Goal: Obtain resource: Download file/media

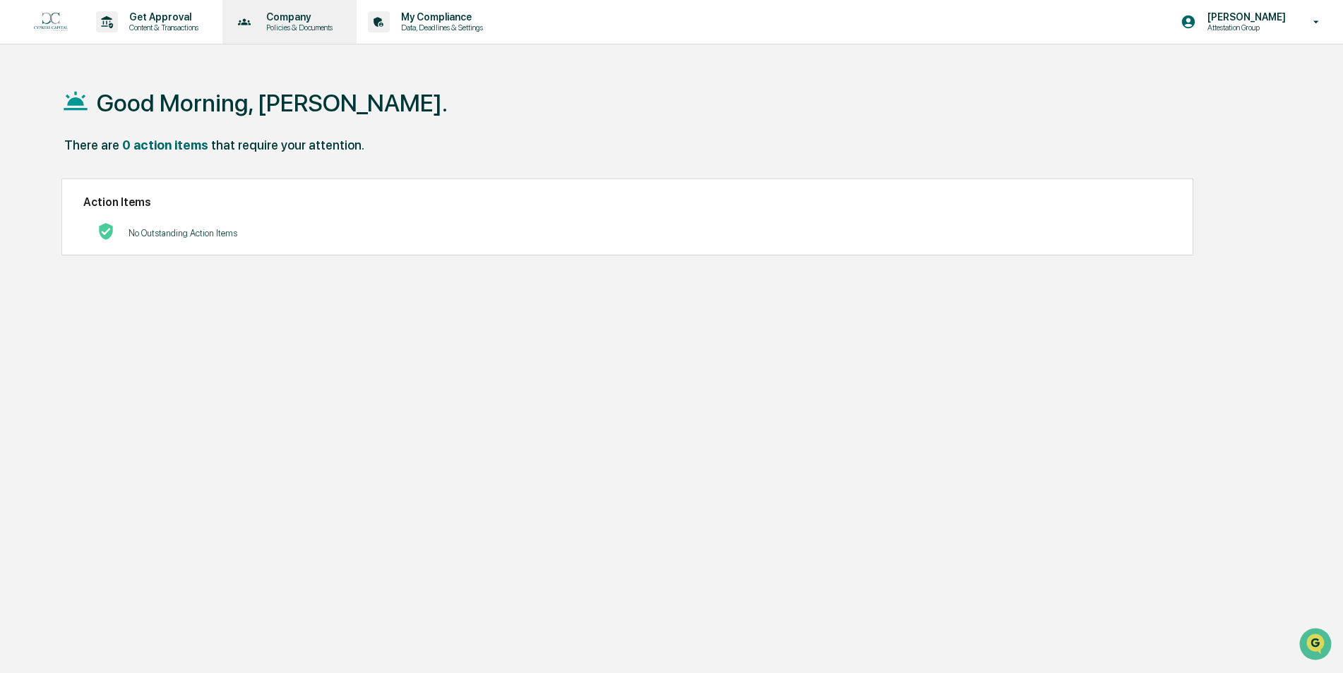
click at [292, 9] on div "Company Policies & Documents" at bounding box center [288, 22] width 121 height 44
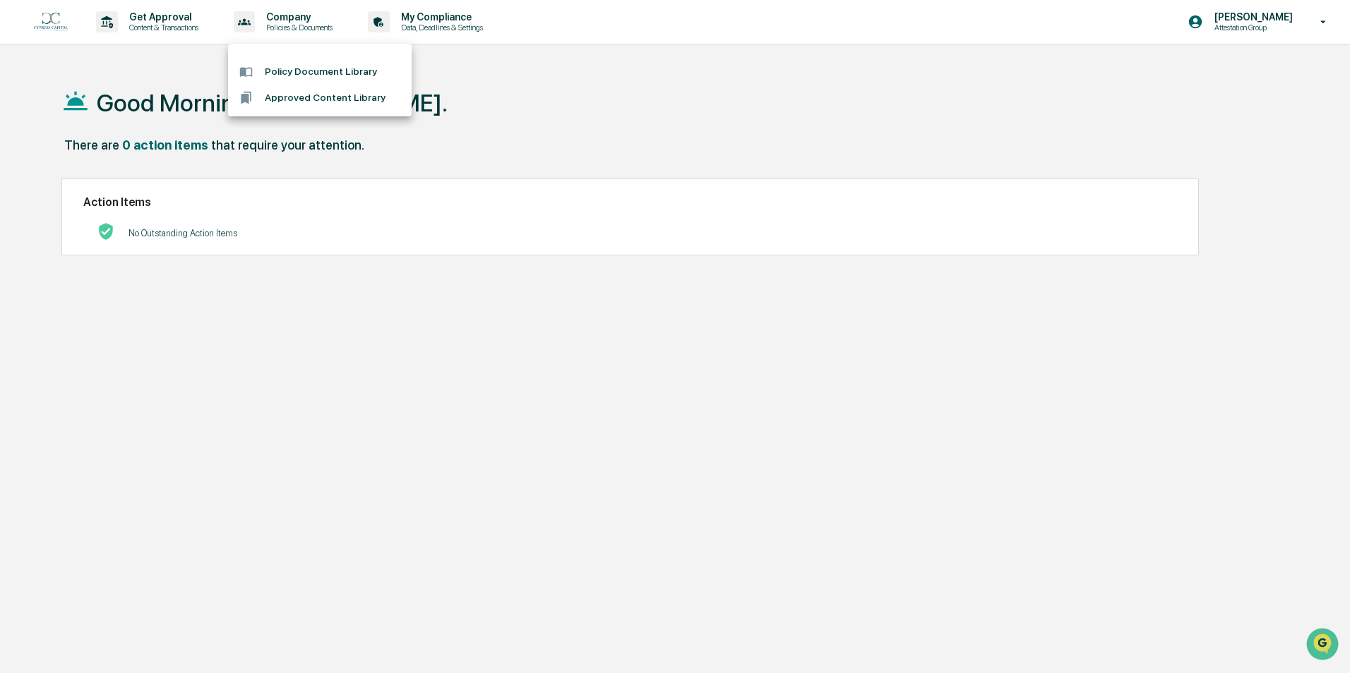
click at [309, 80] on li "Policy Document Library" at bounding box center [320, 72] width 184 height 26
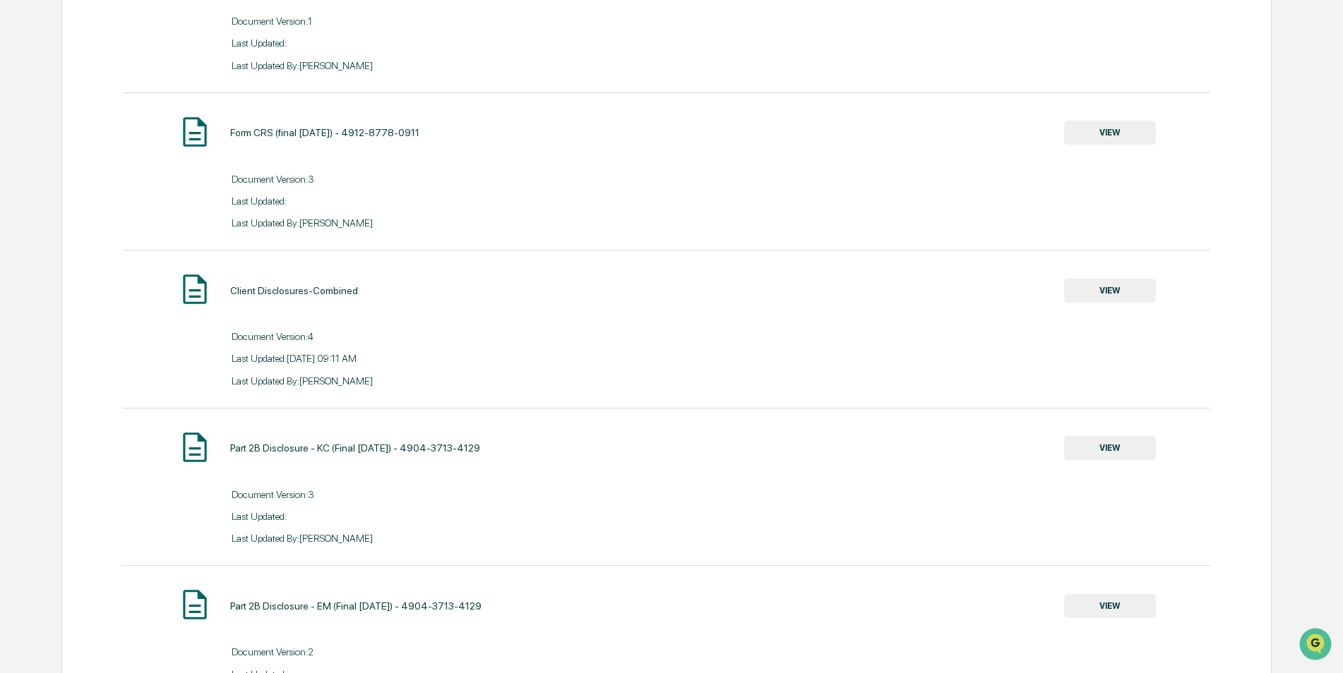
scroll to position [1977, 0]
click at [1120, 287] on button "VIEW" at bounding box center [1110, 289] width 92 height 24
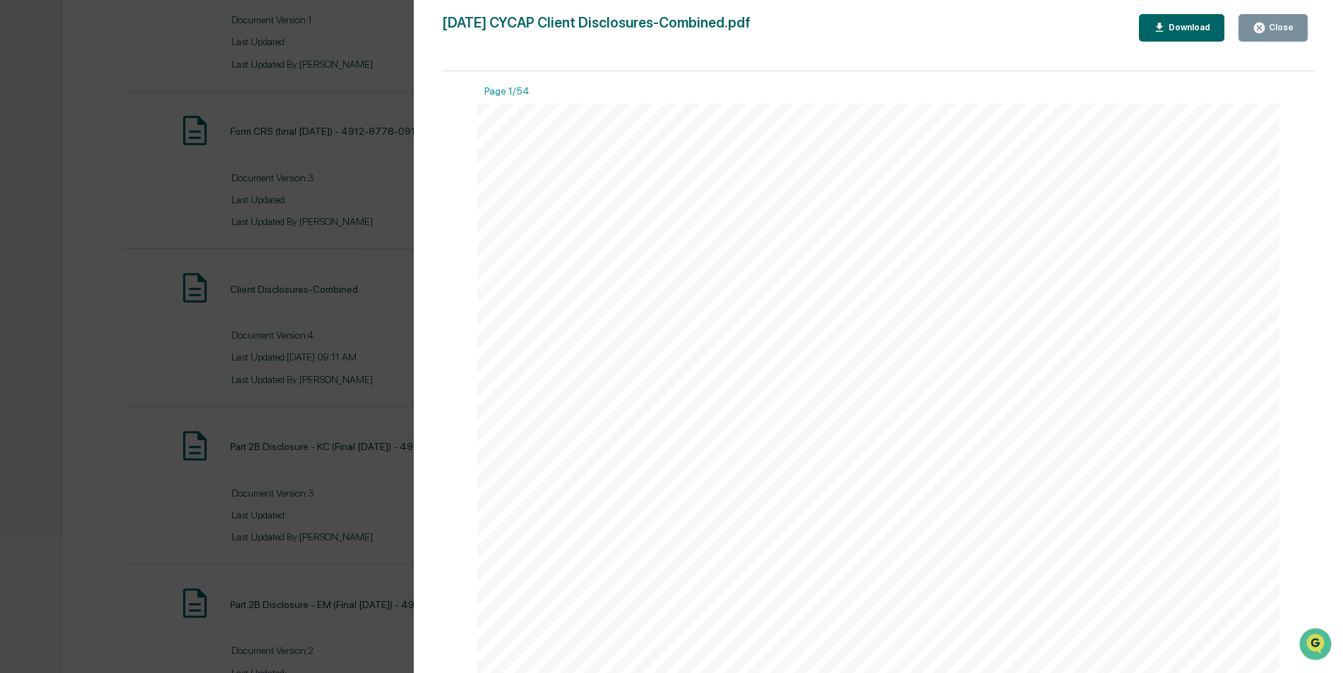
click at [1170, 36] on button "Download" at bounding box center [1182, 28] width 86 height 28
click at [279, 159] on div "Version History [DATE] 03:55 PM [PERSON_NAME] [DATE] 03:55 PM [PERSON_NAME] [DA…" at bounding box center [671, 336] width 1343 height 673
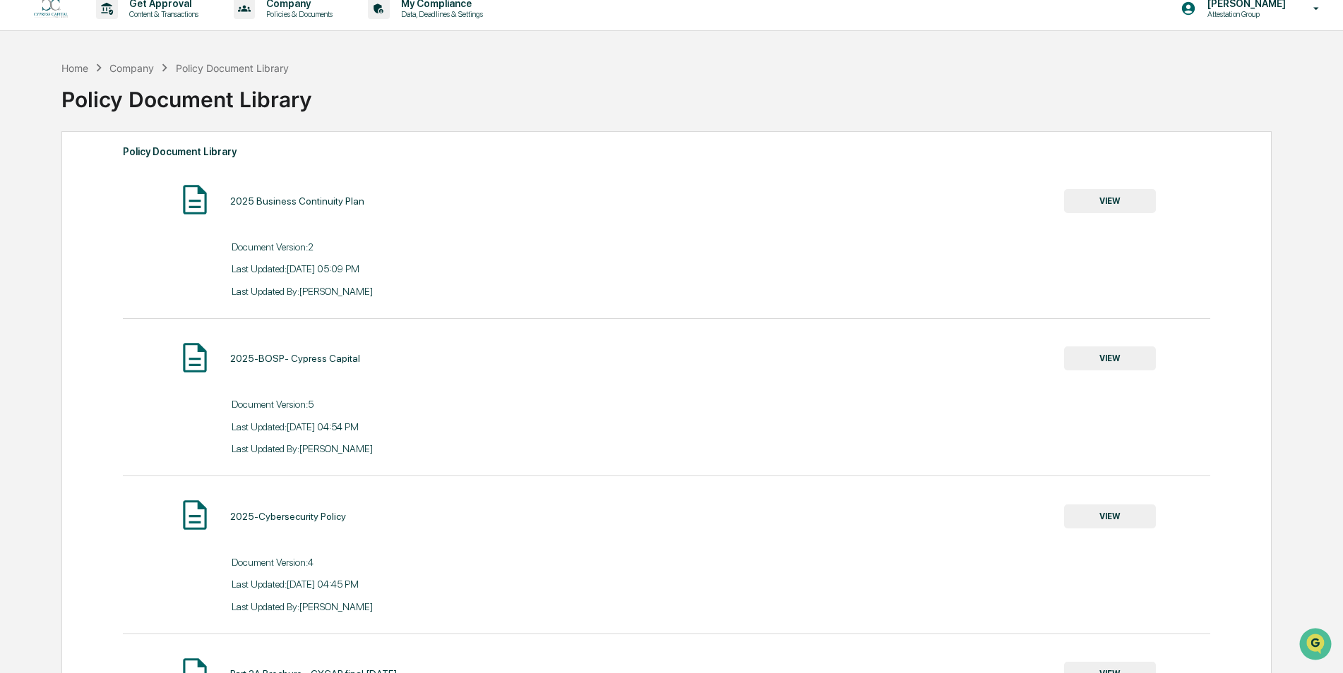
scroll to position [0, 0]
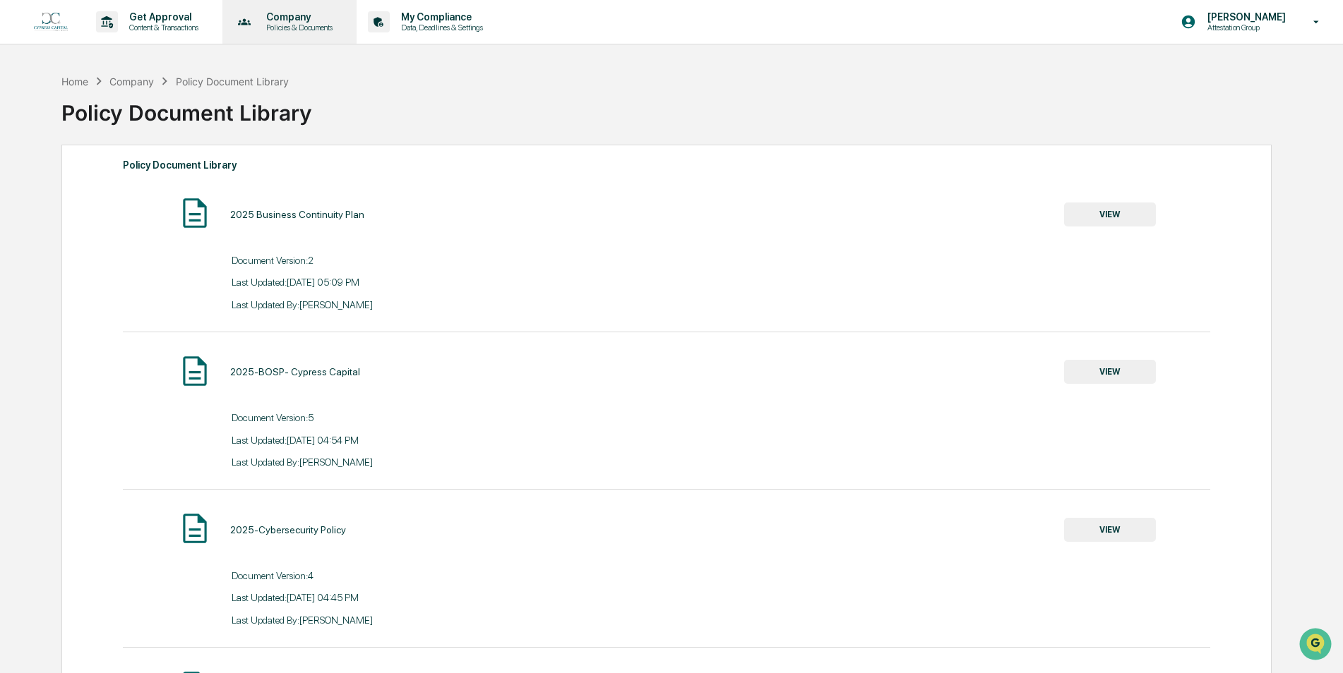
click at [308, 40] on div "Company Policies & Documents" at bounding box center [288, 22] width 121 height 44
click at [333, 97] on li "Approved Content Library" at bounding box center [320, 98] width 184 height 26
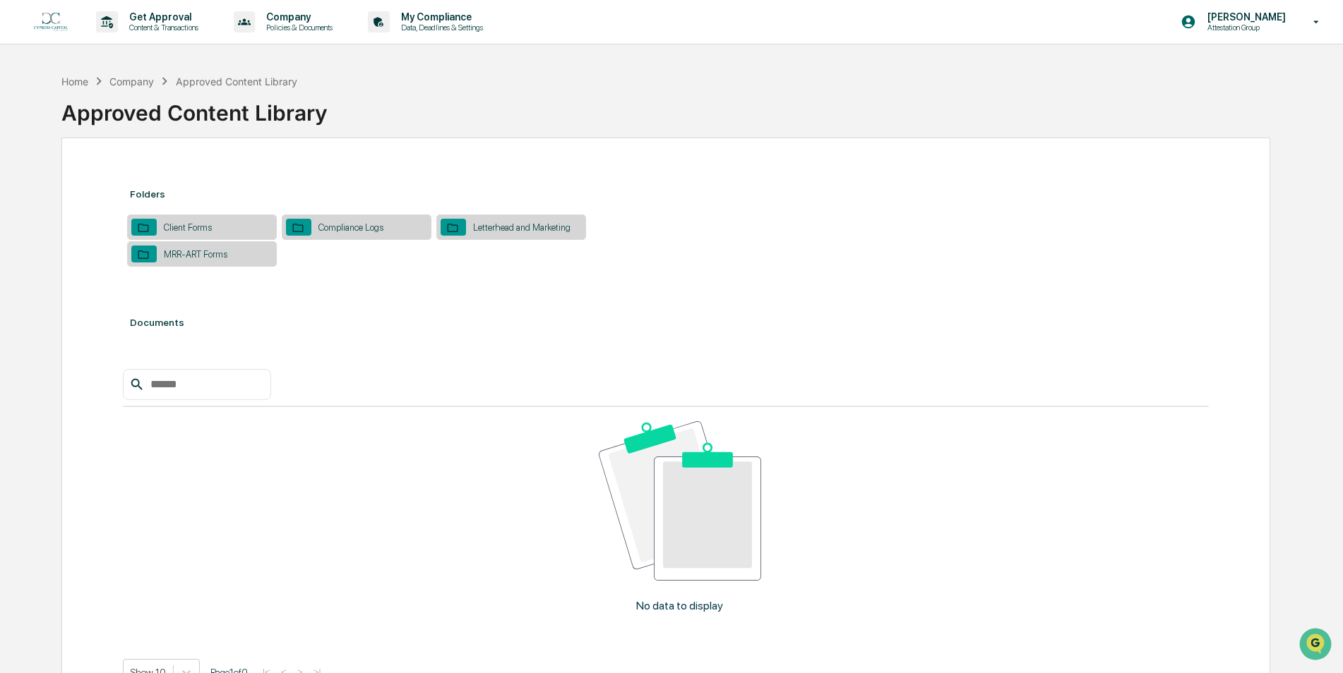
click at [203, 232] on div "Client Forms" at bounding box center [188, 227] width 62 height 11
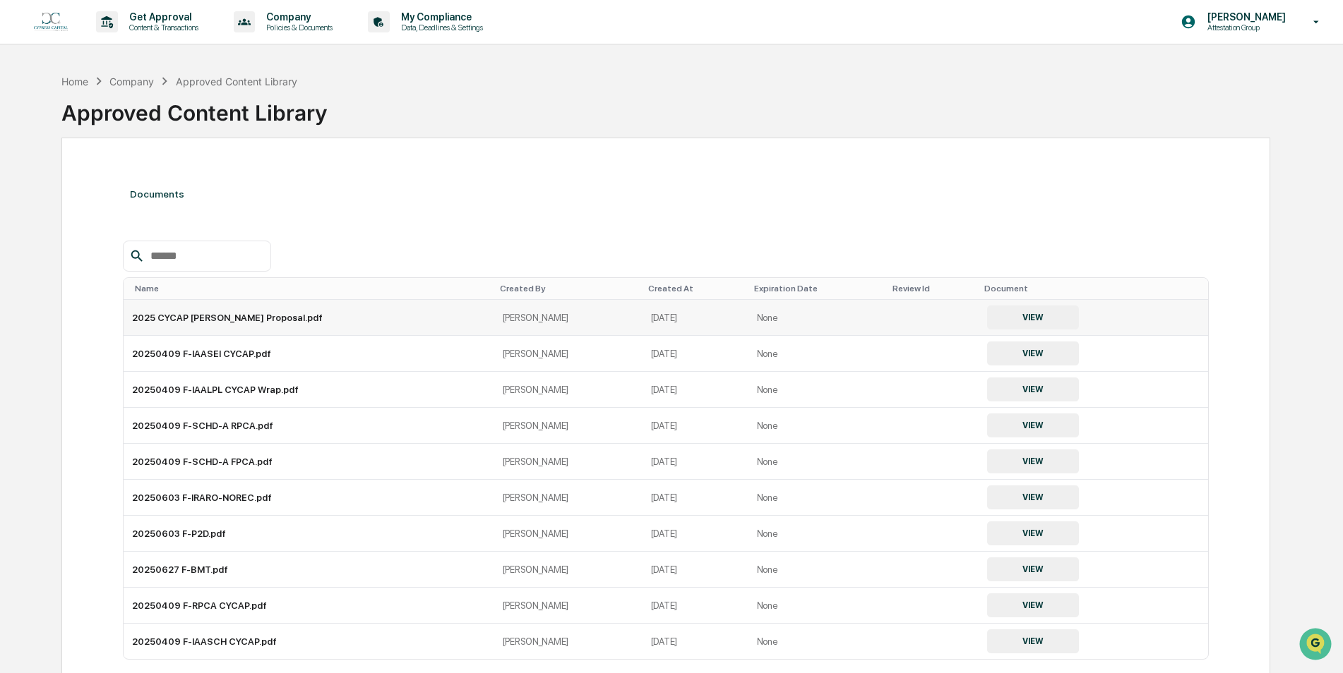
scroll to position [71, 0]
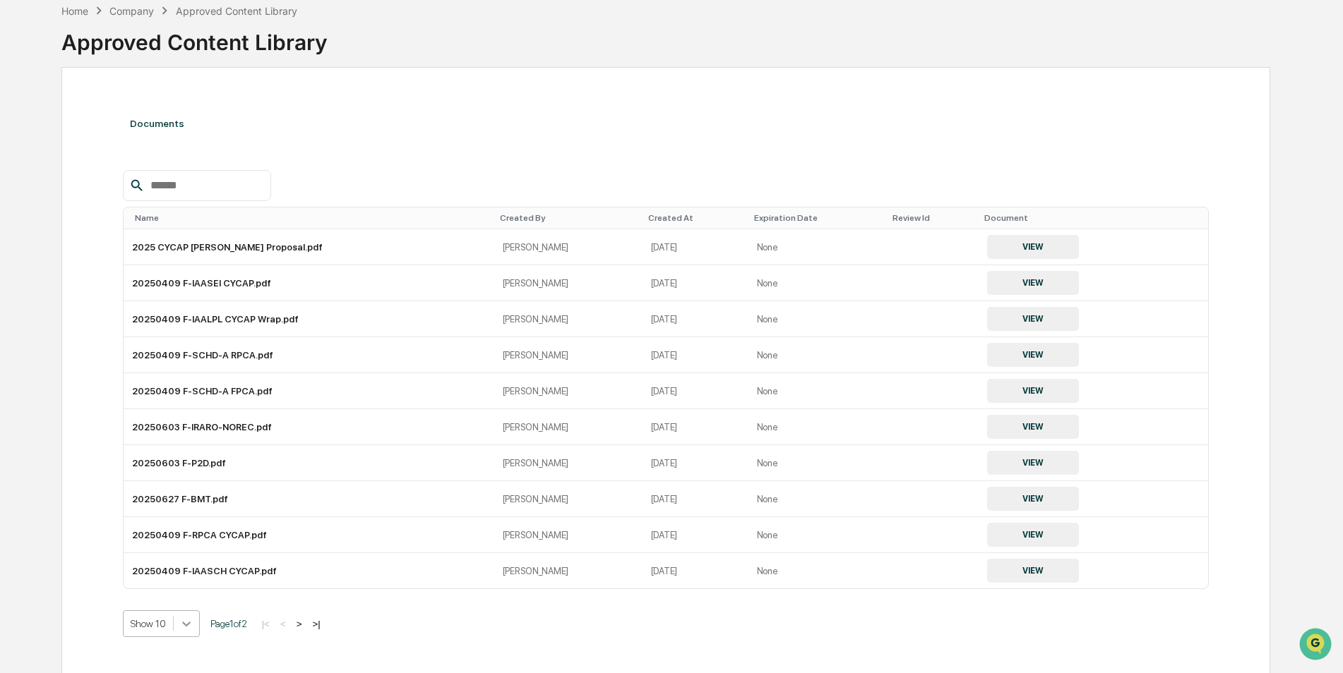
click at [191, 628] on body "Get Approval Content & Transactions Company Policies & Documents My Compliance …" at bounding box center [671, 319] width 1343 height 781
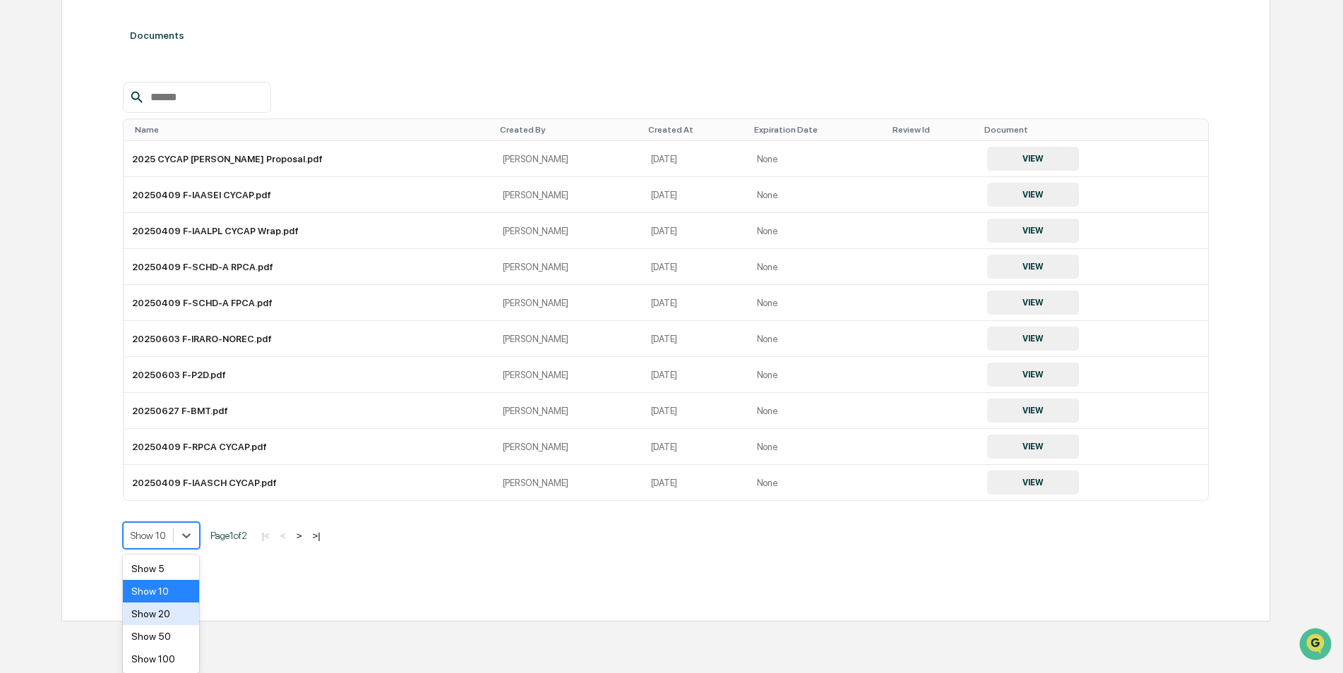
click at [149, 613] on div "Show 20" at bounding box center [161, 614] width 77 height 23
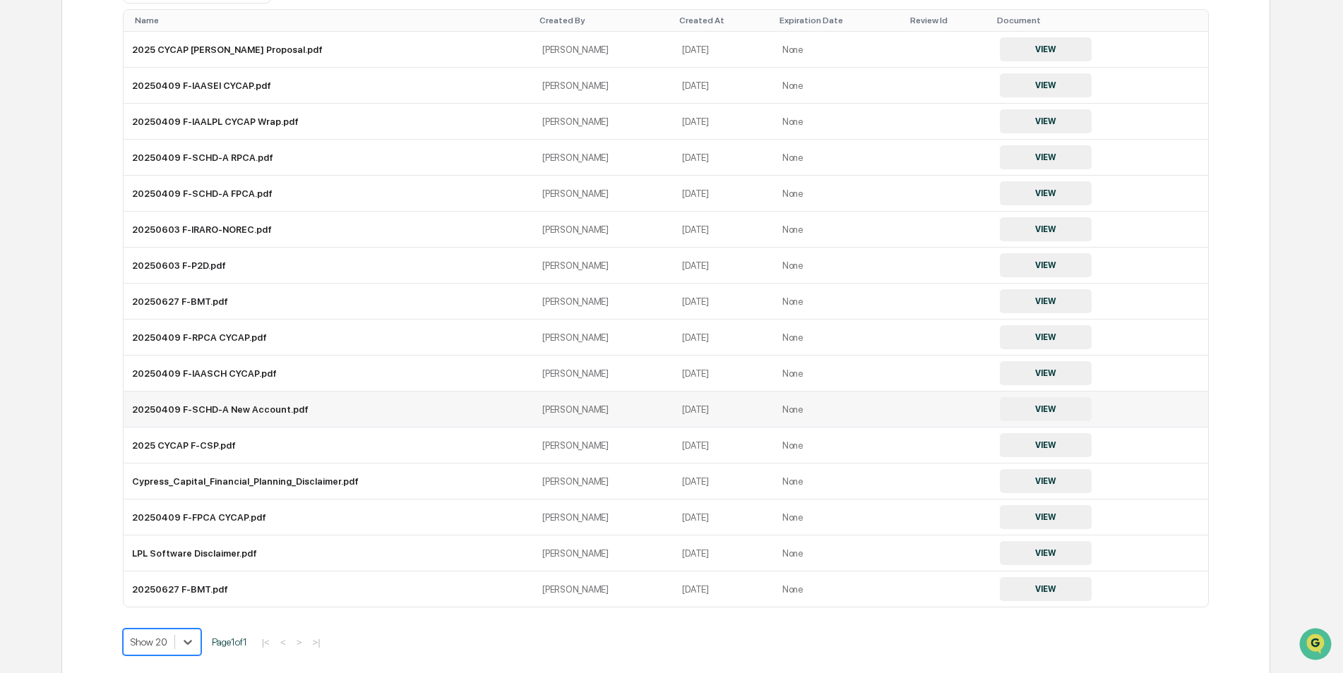
scroll to position [300, 0]
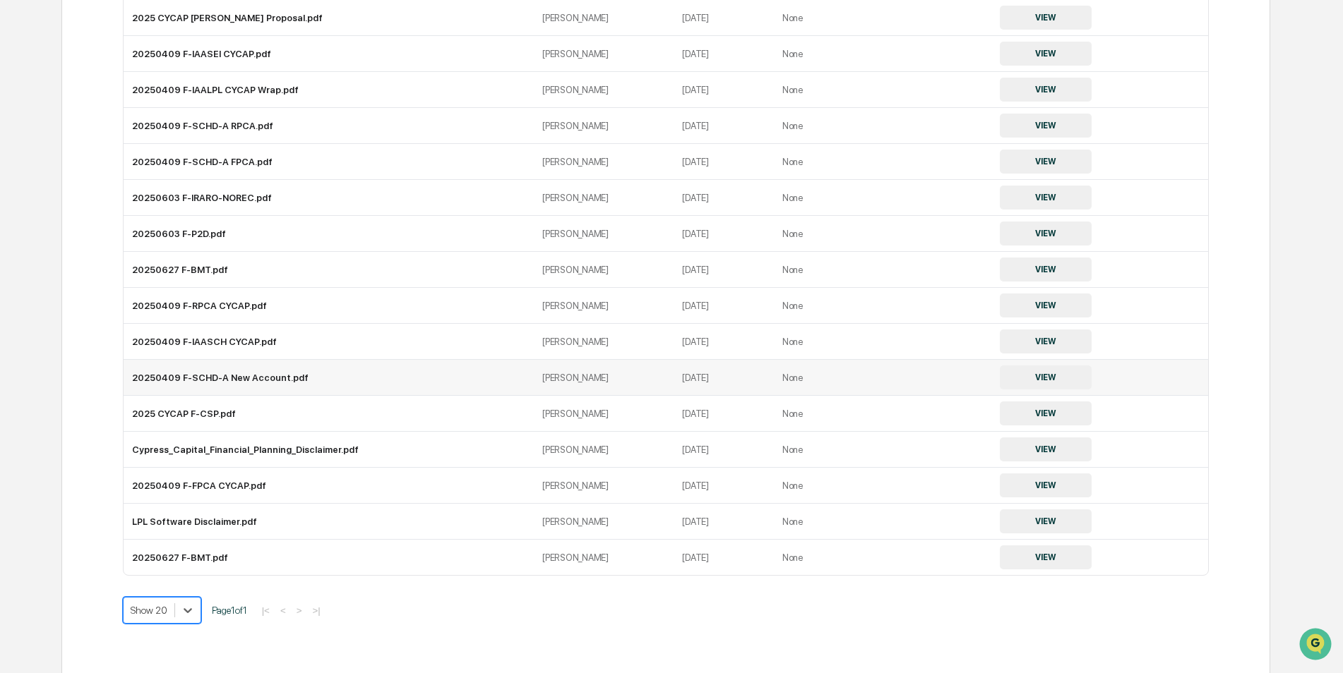
click at [1030, 378] on button "VIEW" at bounding box center [1046, 378] width 92 height 24
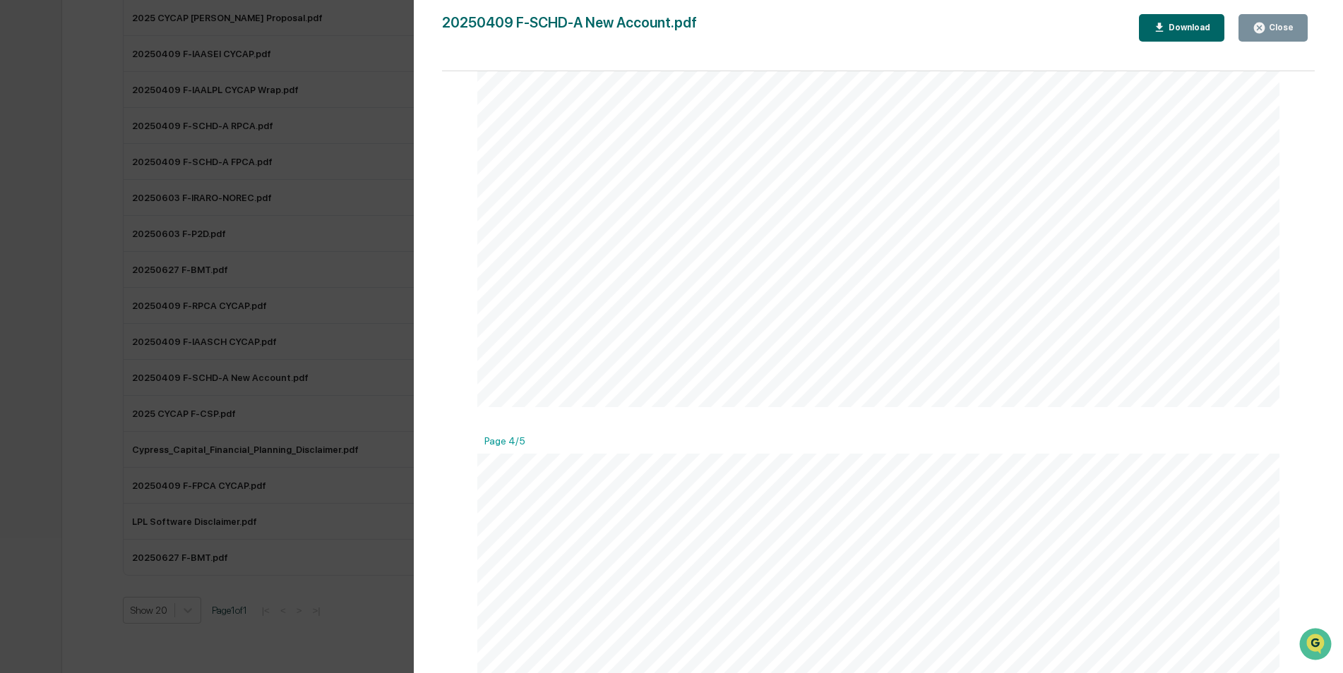
scroll to position [2965, 0]
click at [1172, 21] on div "Download" at bounding box center [1182, 27] width 58 height 13
click at [336, 188] on div "Version History [DATE] 06:12 PM [PERSON_NAME] 20250409 F-SCHD-A New Account.pdf…" at bounding box center [671, 336] width 1343 height 673
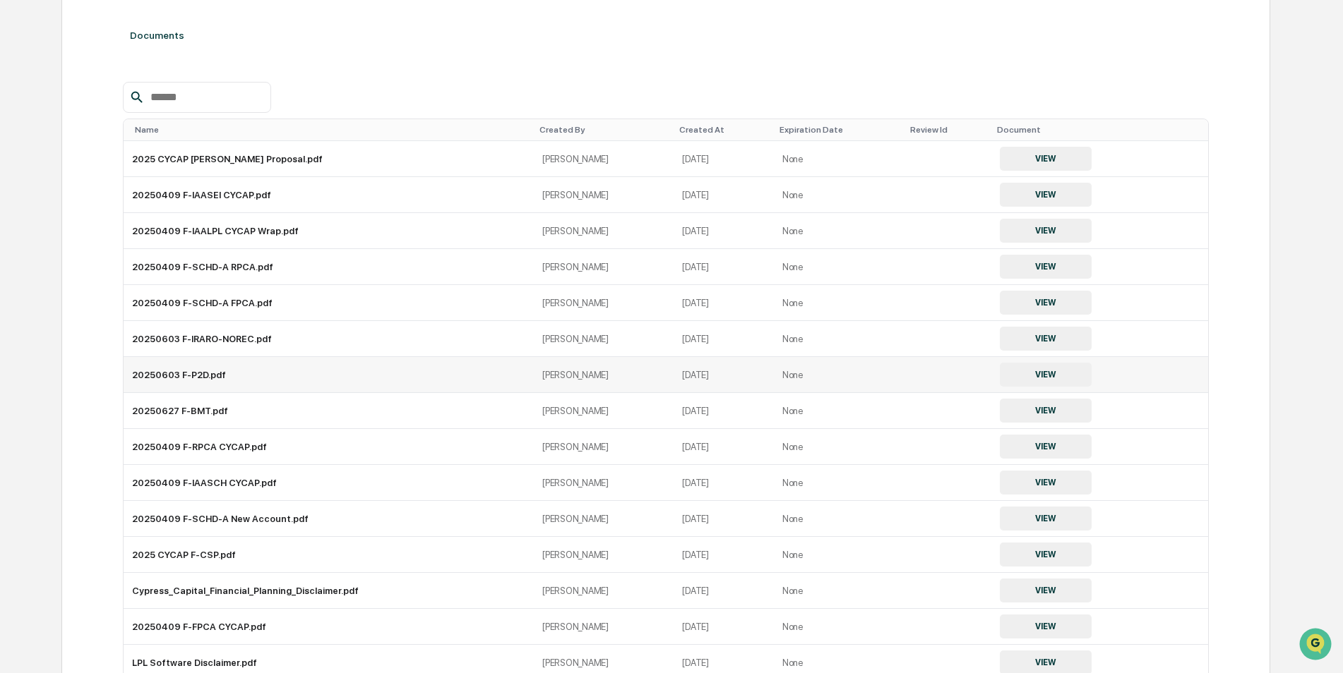
scroll to position [229, 0]
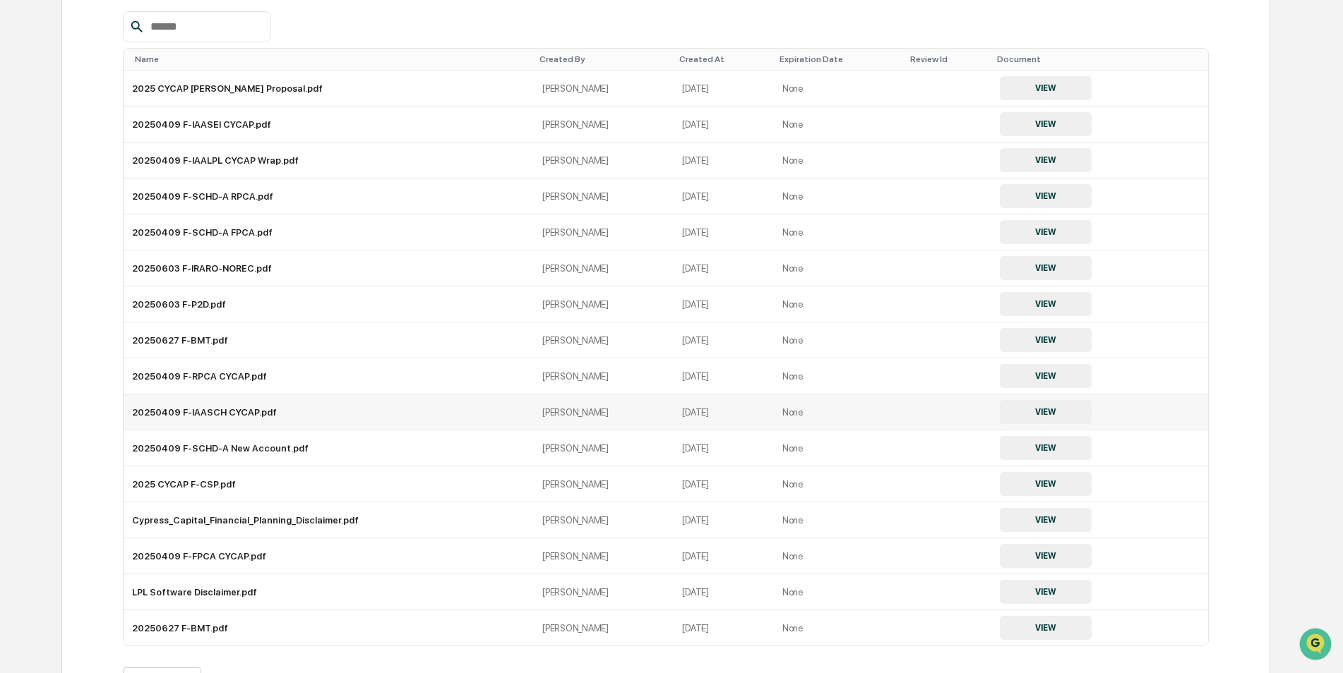
click at [1029, 409] on button "VIEW" at bounding box center [1046, 412] width 92 height 24
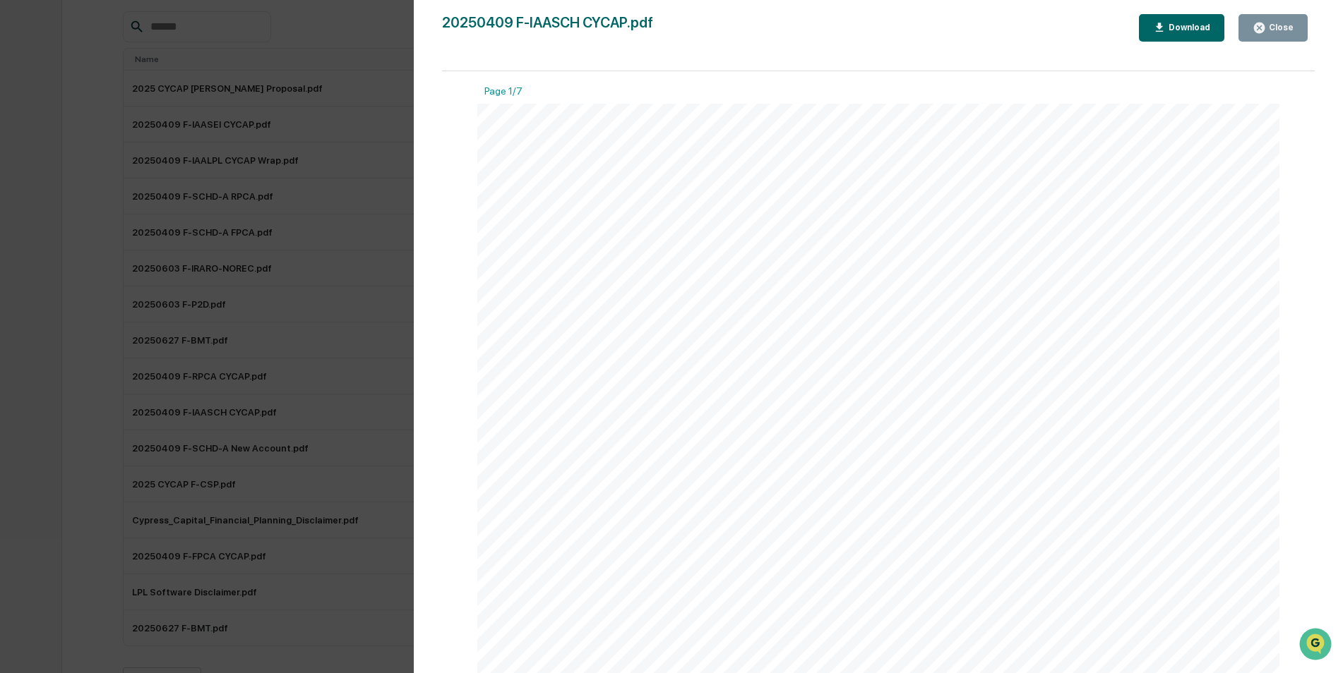
click at [1181, 22] on div "Download" at bounding box center [1182, 27] width 58 height 13
